Goal: Book appointment/travel/reservation

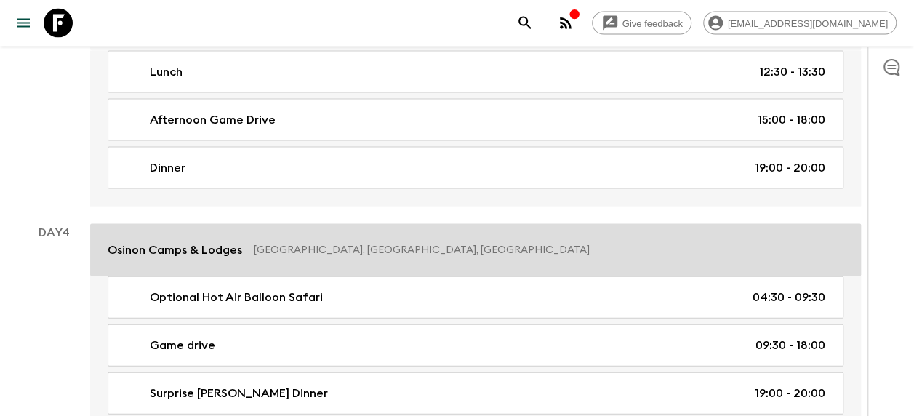
scroll to position [1308, 0]
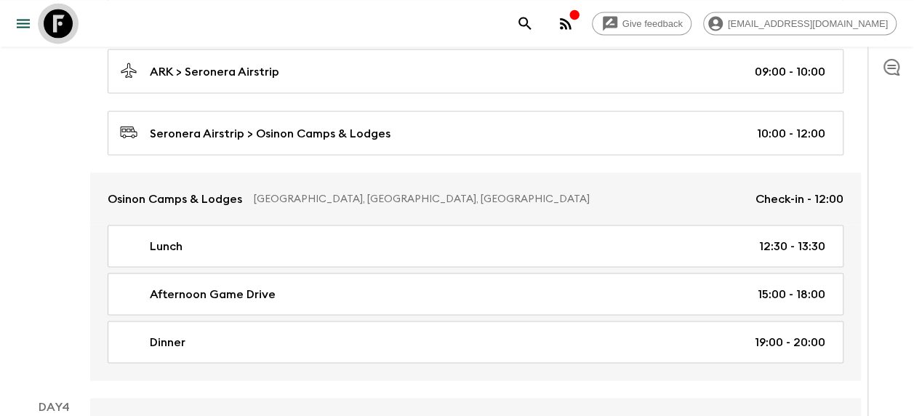
click at [65, 17] on icon at bounding box center [58, 23] width 29 height 29
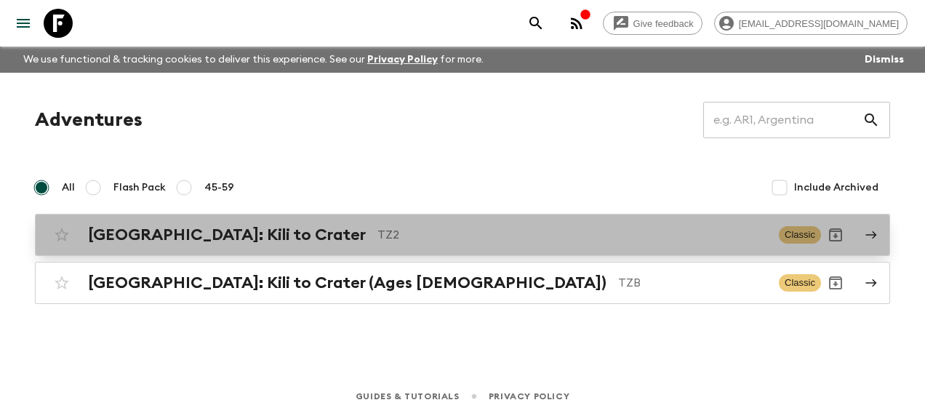
click at [228, 231] on h2 "[GEOGRAPHIC_DATA]: Kili to Crater" at bounding box center [227, 234] width 278 height 19
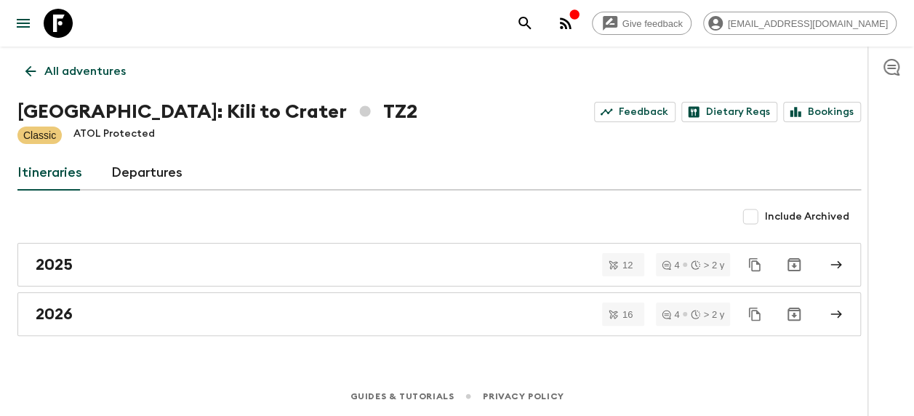
scroll to position [26, 0]
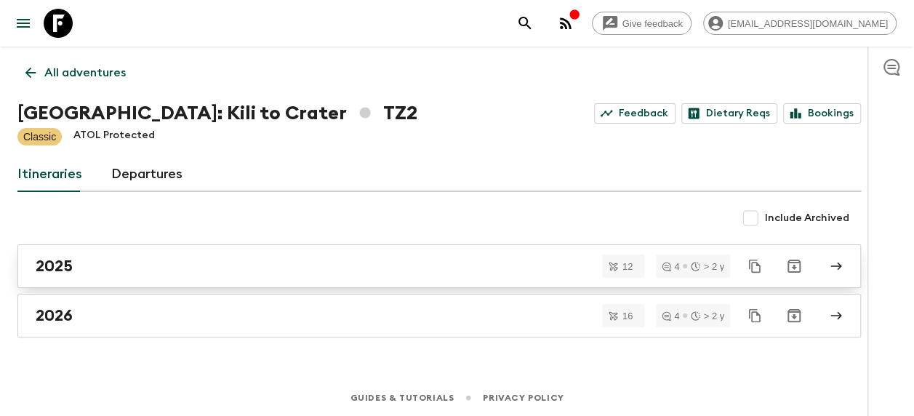
click at [89, 266] on div "2025" at bounding box center [425, 266] width 779 height 19
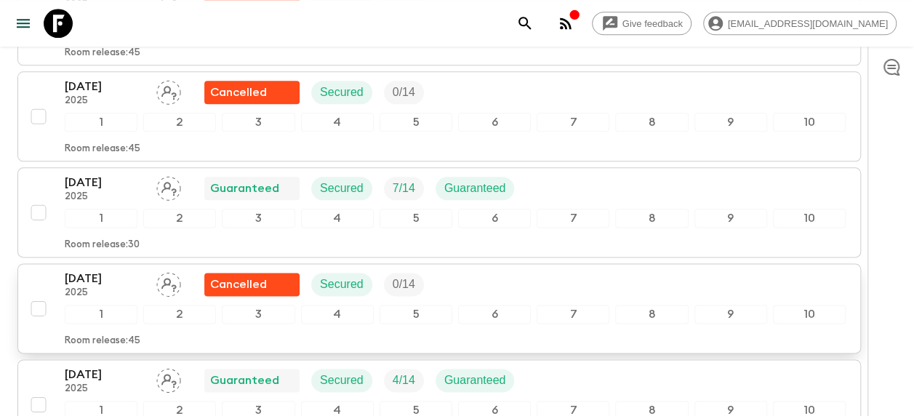
scroll to position [743, 0]
